Goal: Task Accomplishment & Management: Use online tool/utility

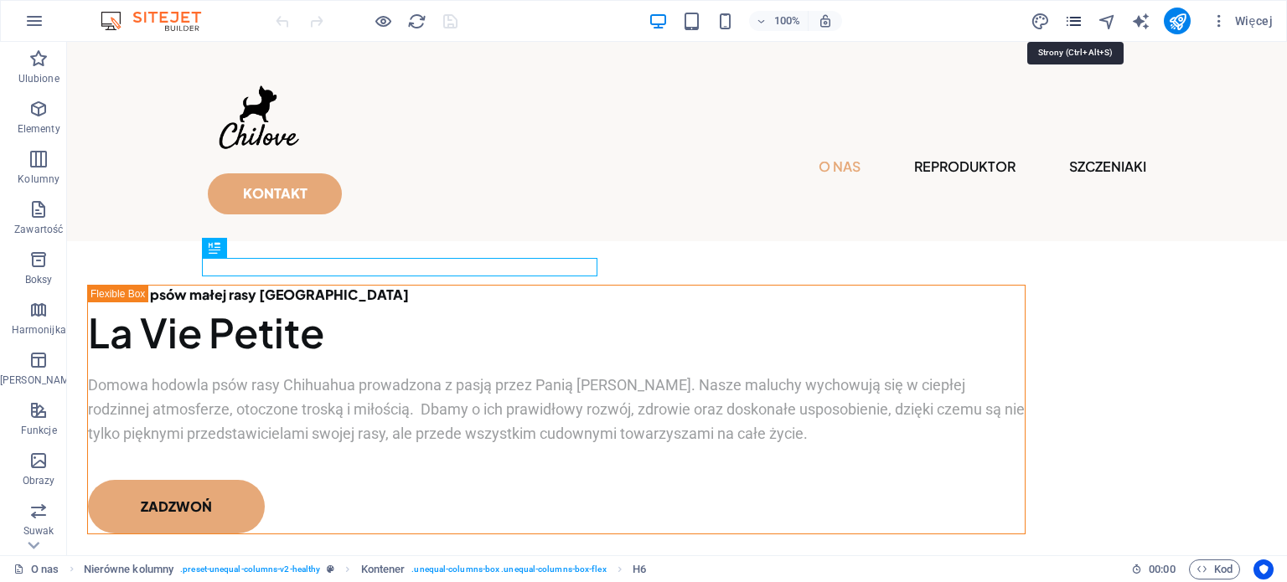
click at [1076, 27] on icon "pages" at bounding box center [1073, 21] width 19 height 19
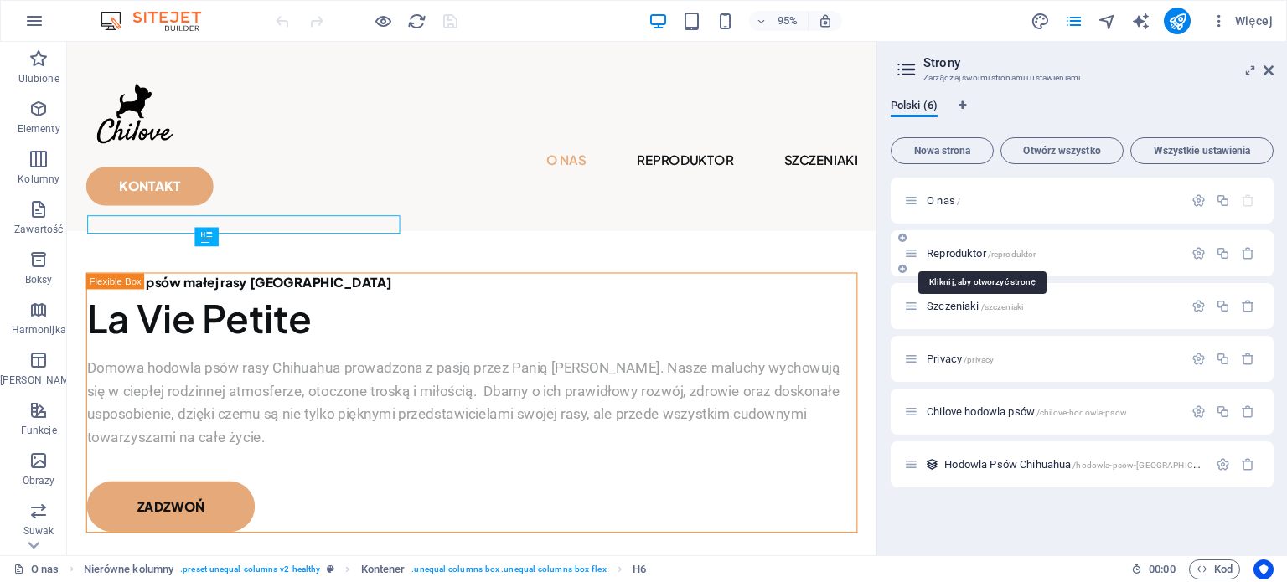
click at [954, 248] on span "Reproduktor /reproduktor" at bounding box center [981, 253] width 109 height 13
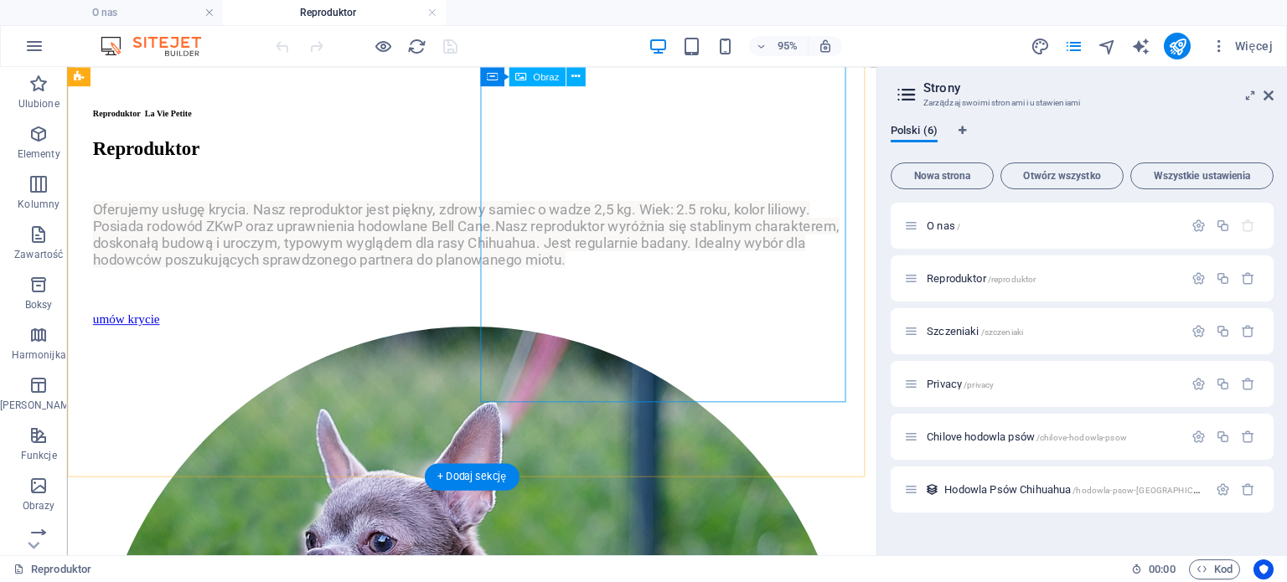
scroll to position [202, 0]
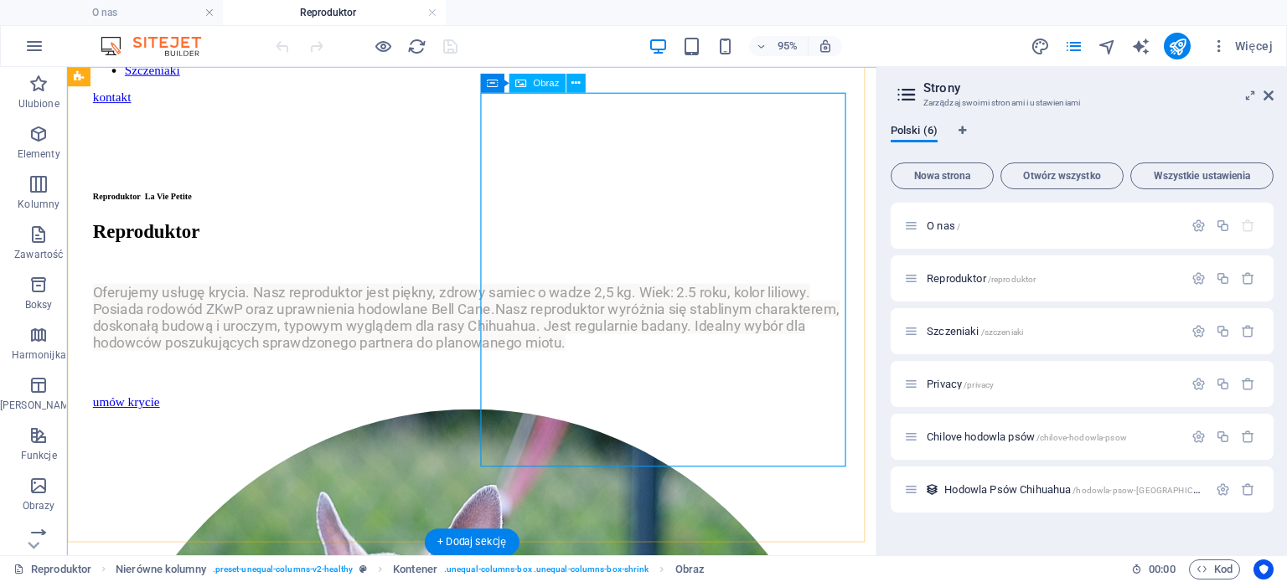
select select "%"
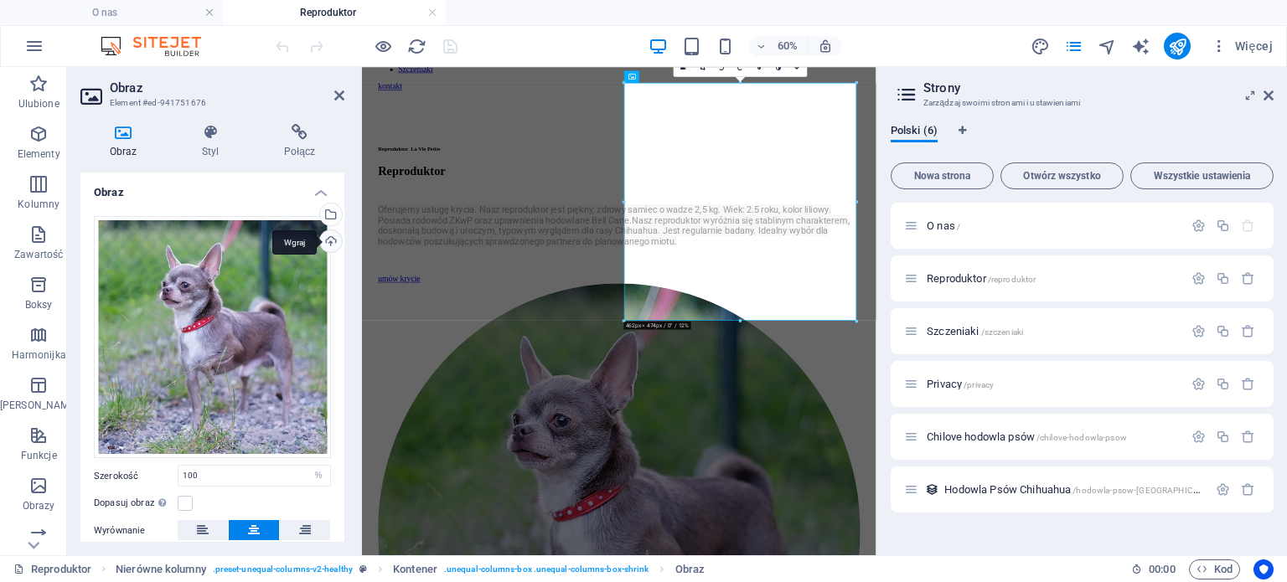
click at [333, 237] on div "Wgraj" at bounding box center [329, 242] width 25 height 25
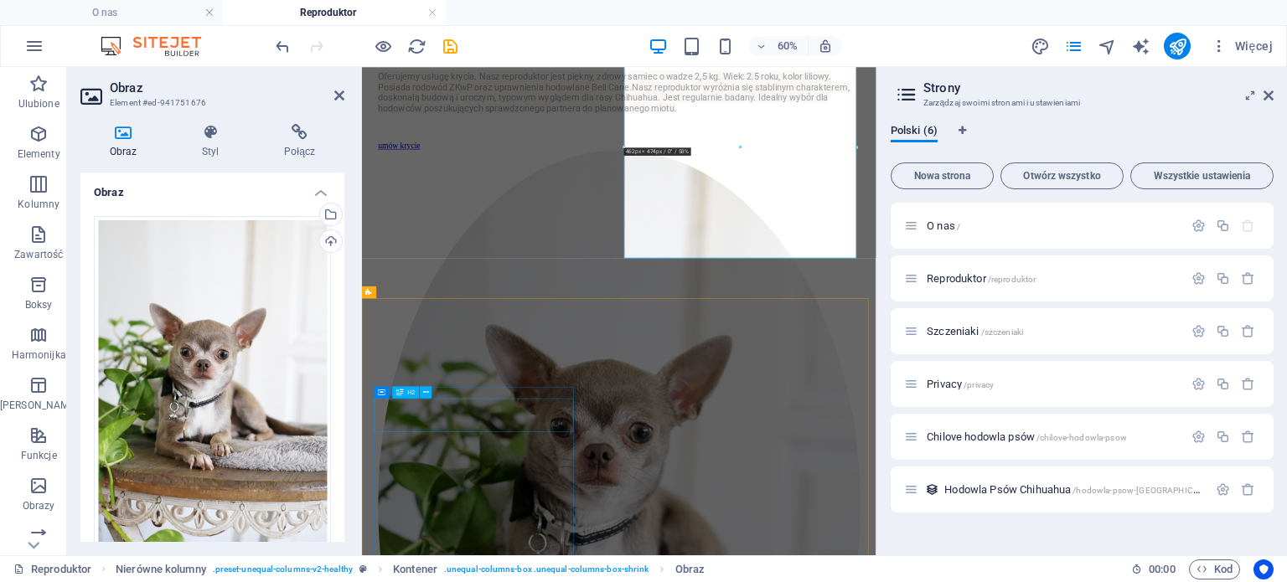
scroll to position [489, 0]
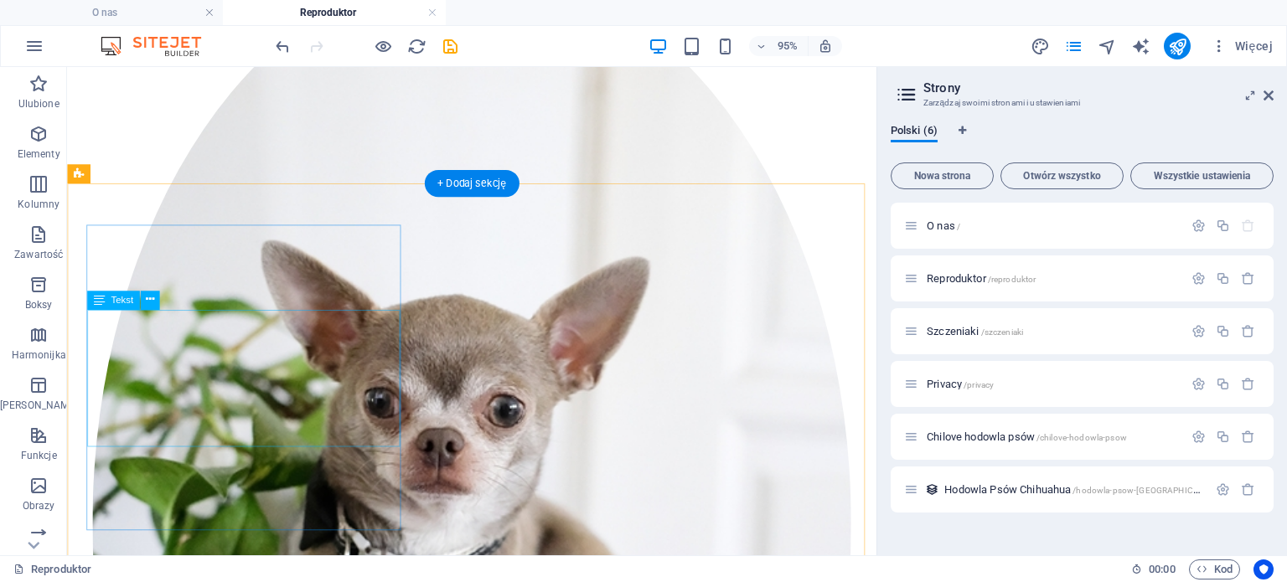
scroll to position [571, 0]
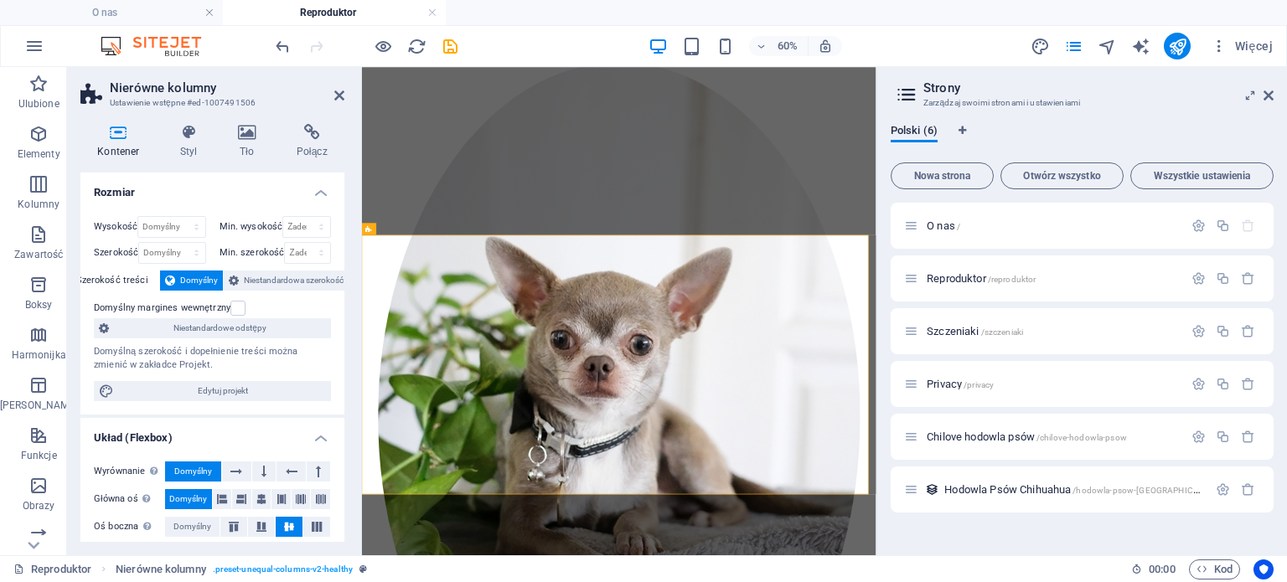
scroll to position [573, 0]
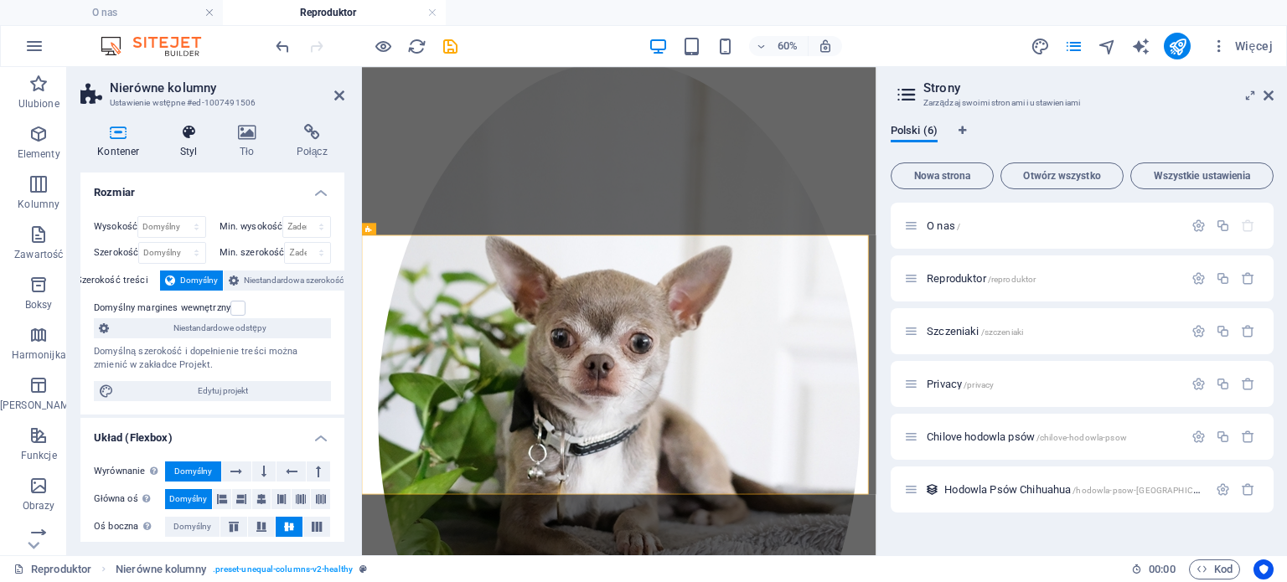
click at [191, 135] on icon at bounding box center [188, 132] width 51 height 17
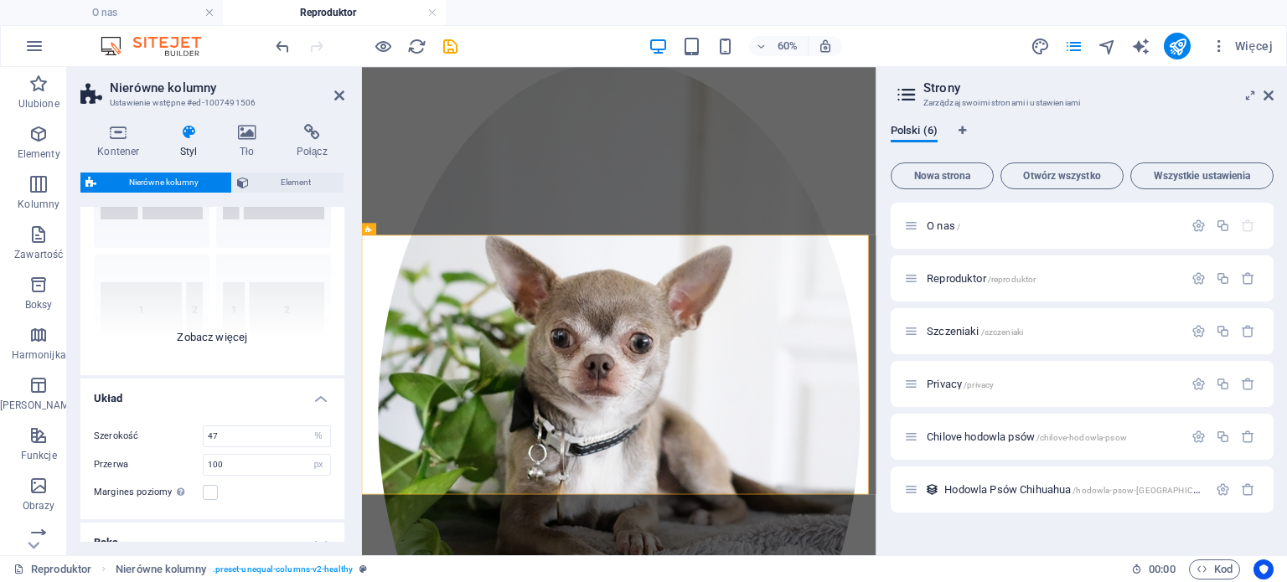
scroll to position [116, 0]
click at [195, 332] on div "[PHONE_NUMBER] [PHONE_NUMBER] 70-30 Domyślny" at bounding box center [212, 246] width 264 height 251
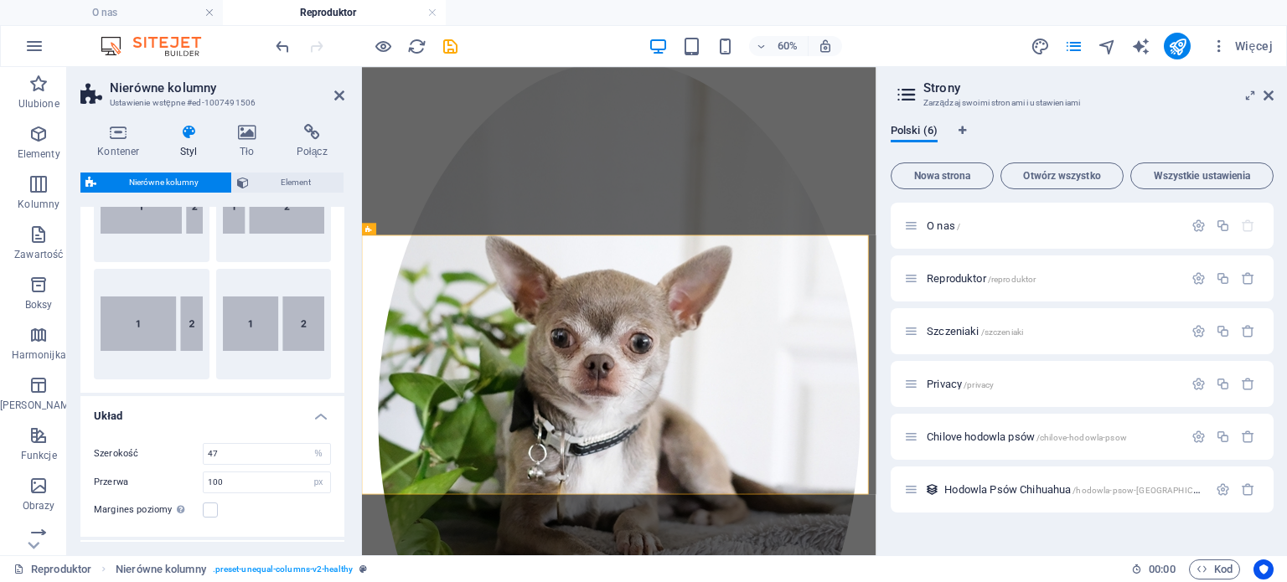
scroll to position [152, 0]
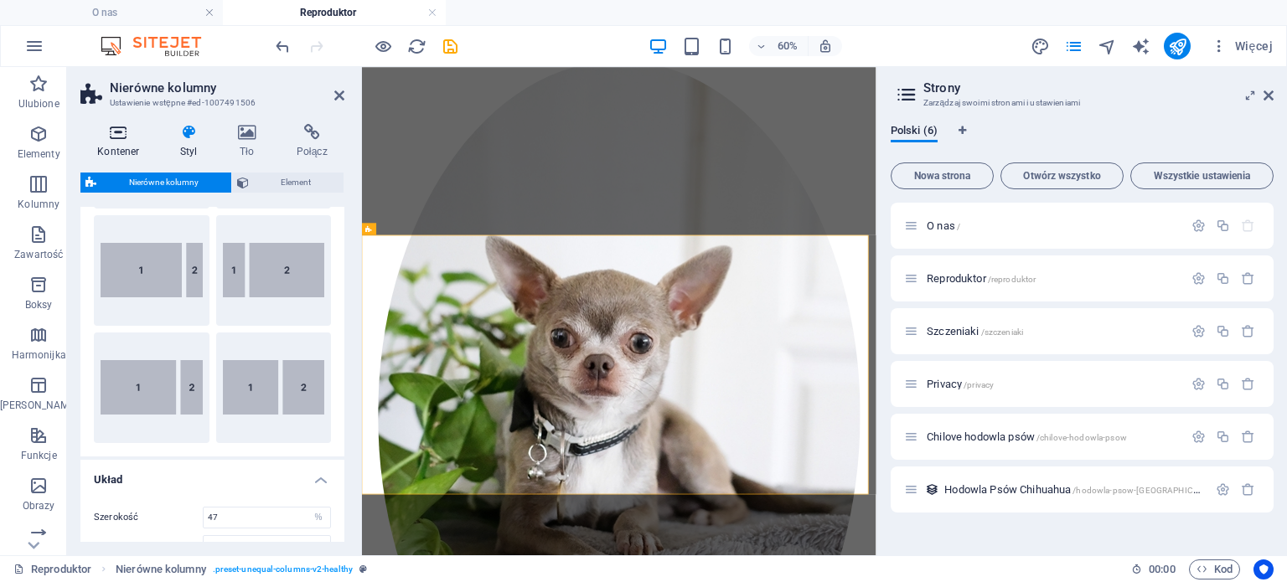
click at [124, 152] on h4 "Kontener" at bounding box center [121, 141] width 83 height 35
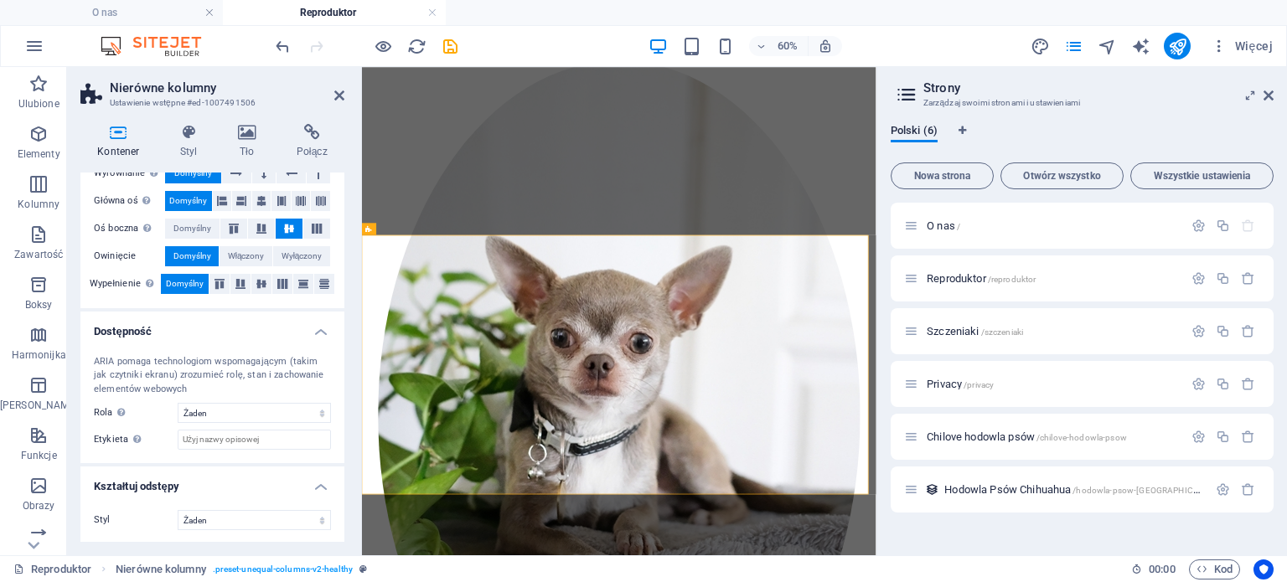
scroll to position [298, 0]
click at [193, 127] on icon at bounding box center [188, 132] width 51 height 17
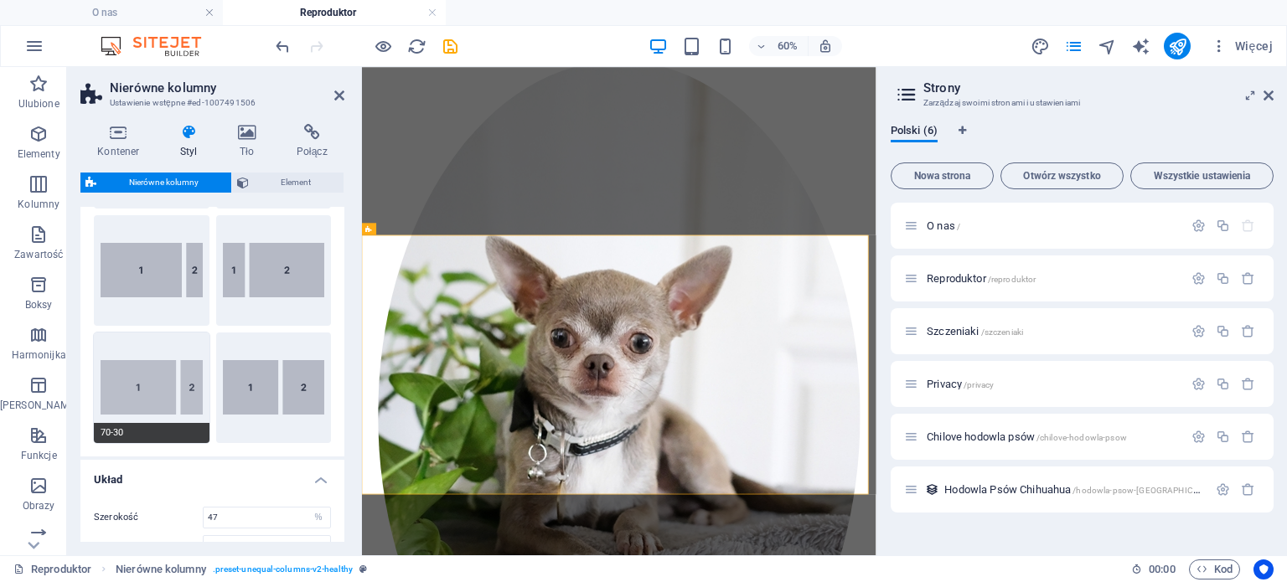
click at [177, 381] on button "70-30" at bounding box center [152, 388] width 116 height 111
type input "70"
type input "2"
select select "rem"
type input "100"
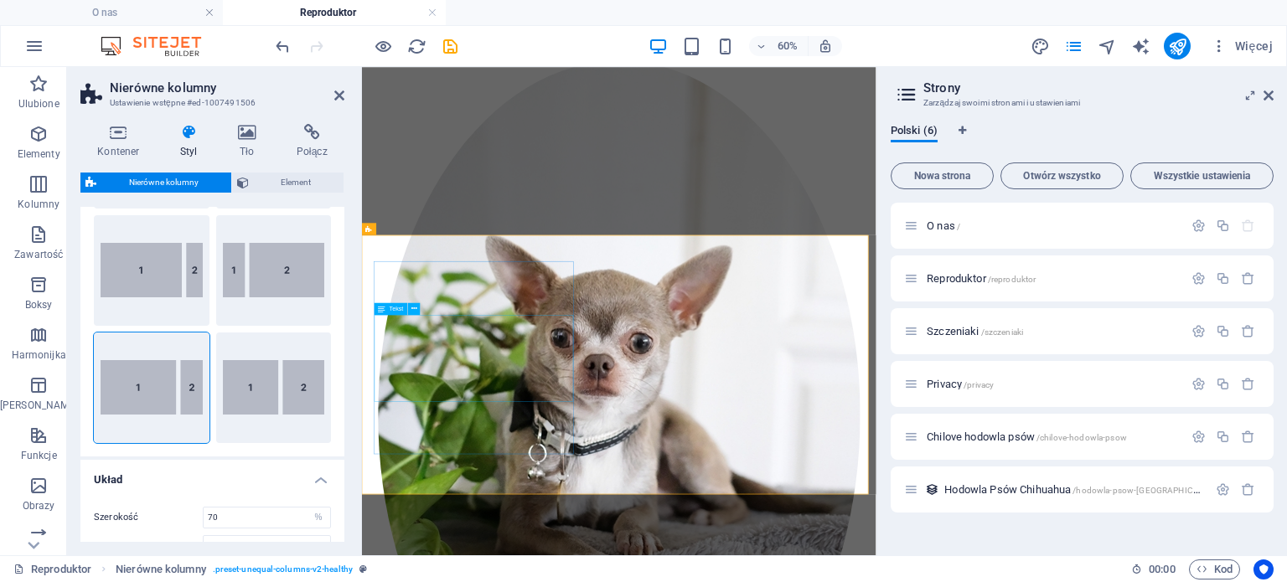
select select "px"
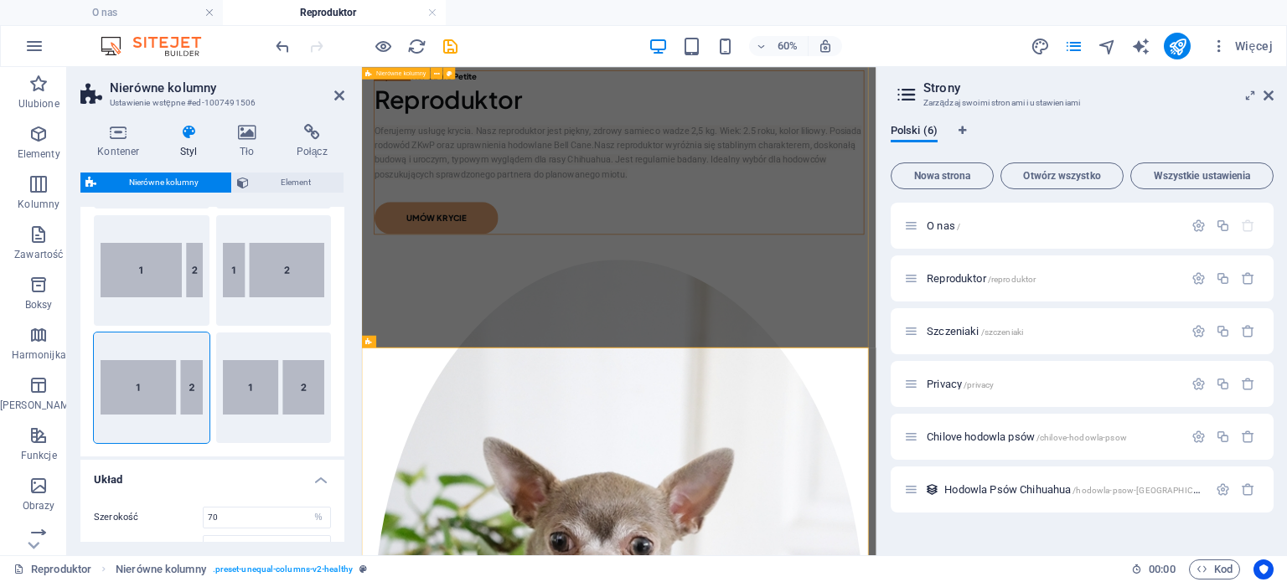
scroll to position [0, 0]
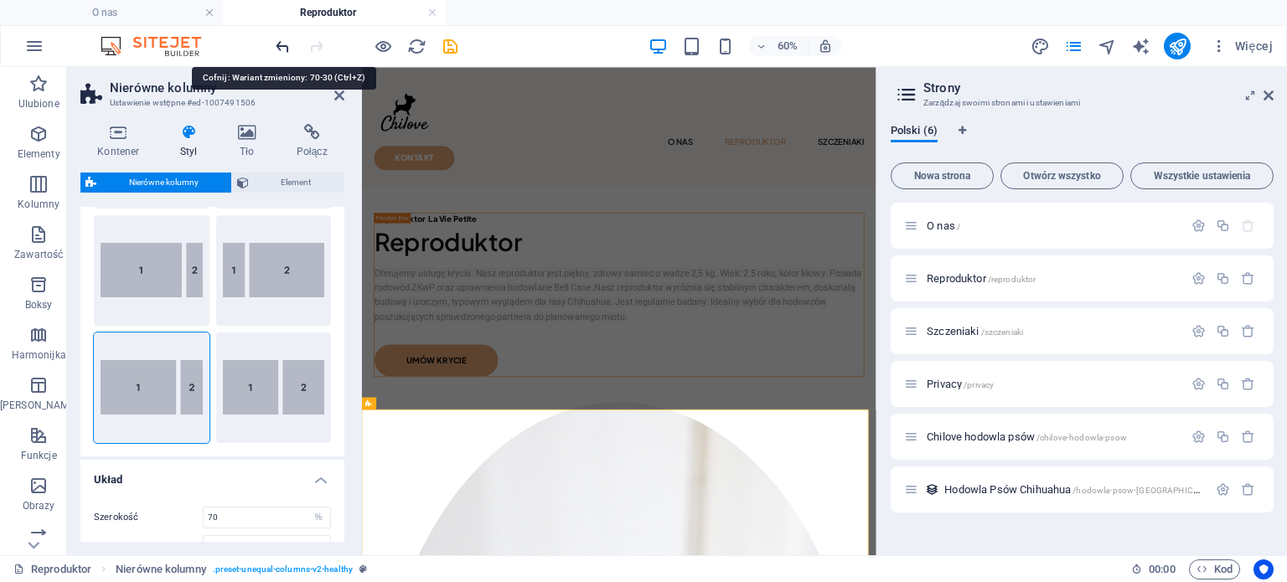
click at [282, 43] on icon "undo" at bounding box center [282, 46] width 19 height 19
type input "47"
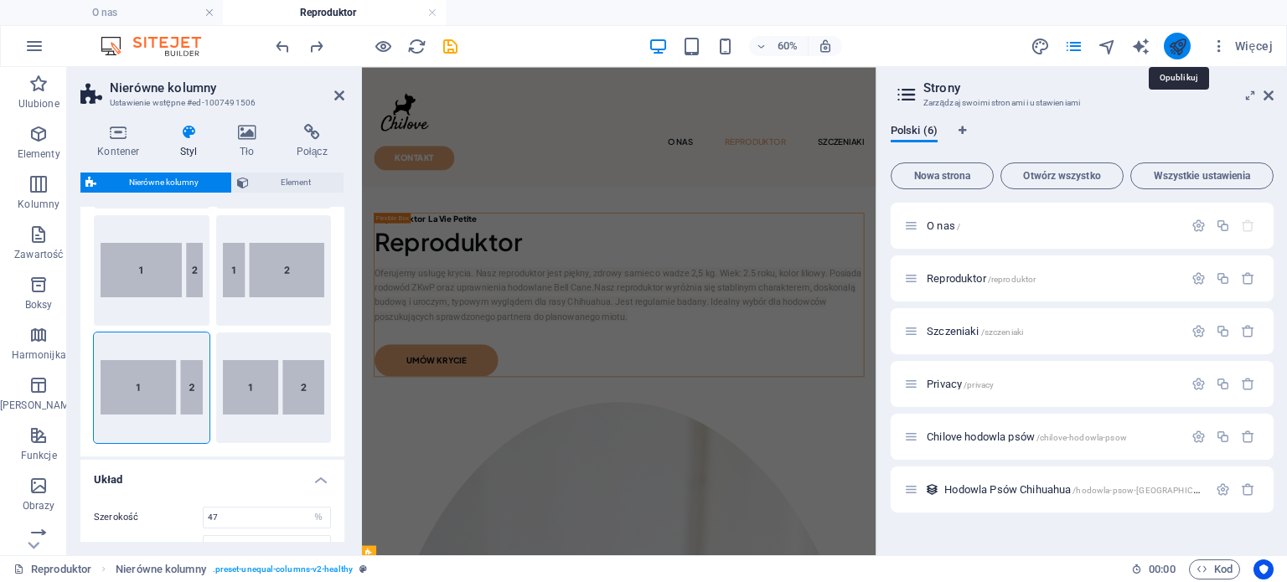
click at [1173, 44] on icon "publish" at bounding box center [1177, 46] width 19 height 19
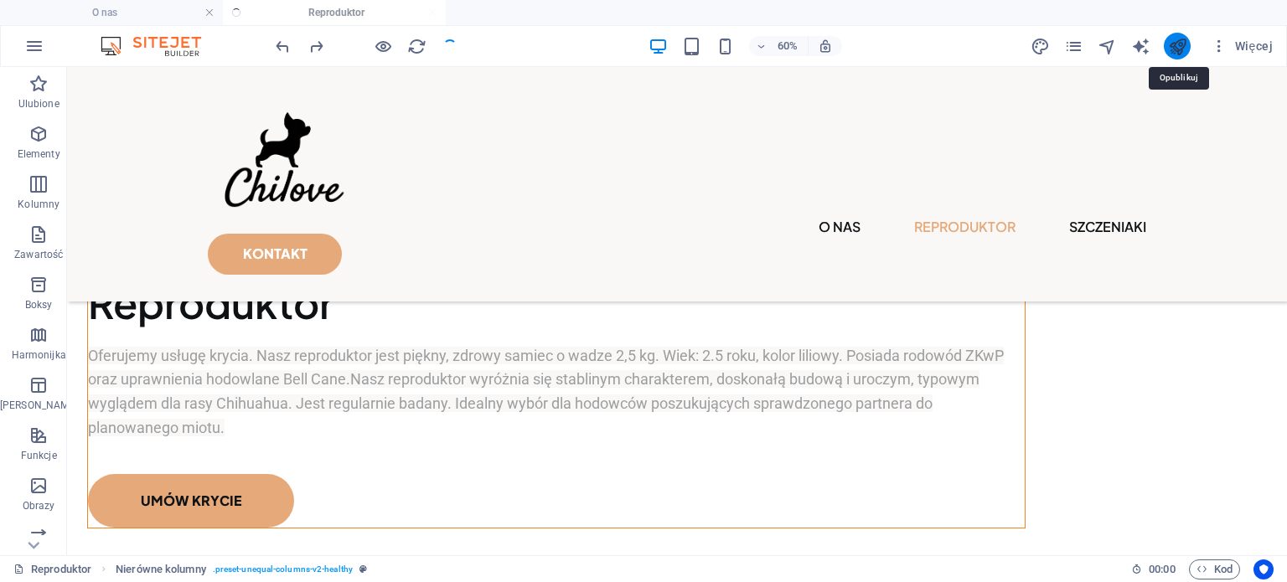
checkbox input "false"
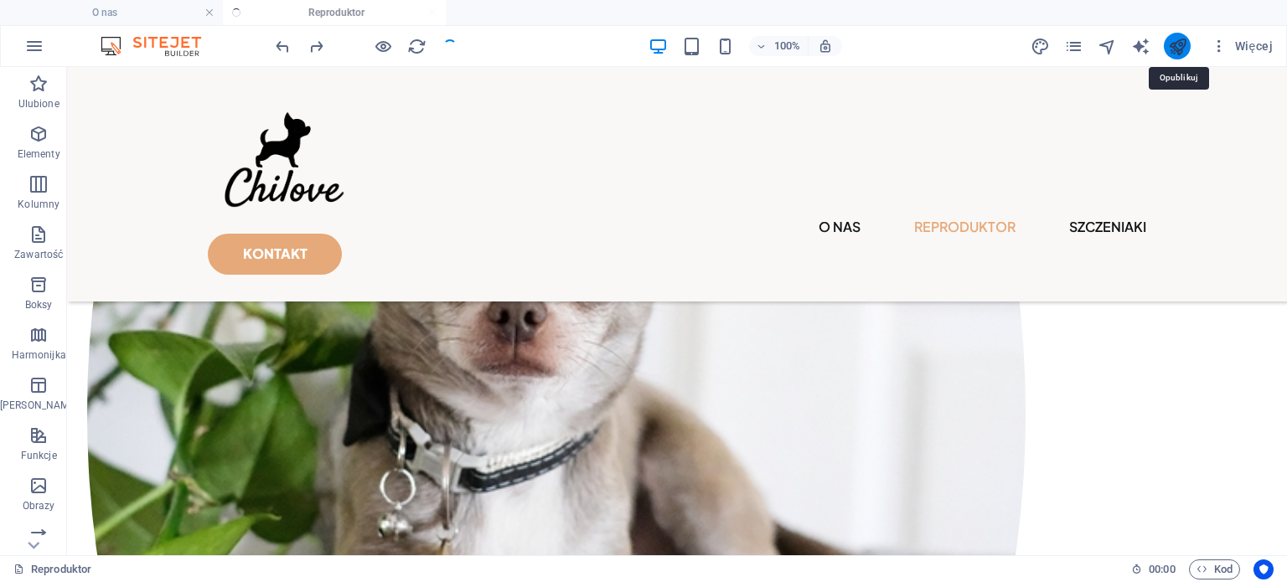
scroll to position [878, 0]
